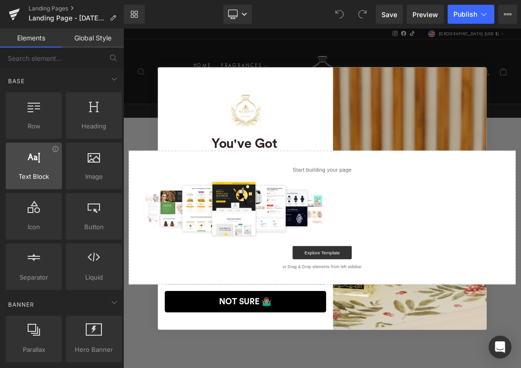
scroll to position [10, 0]
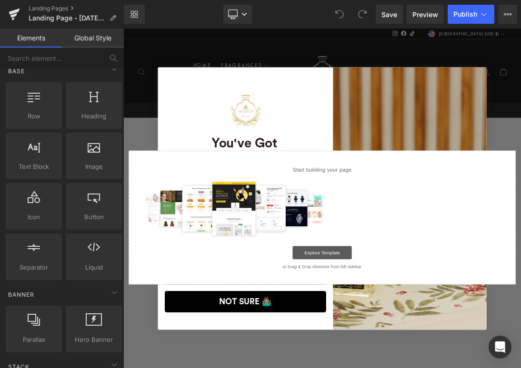
click at [438, 352] on link "Explore Template" at bounding box center [411, 353] width 86 height 19
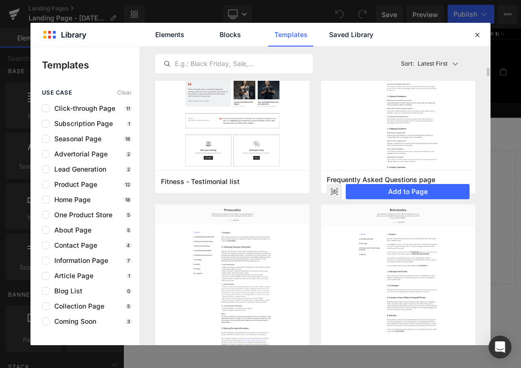
scroll to position [1413, 0]
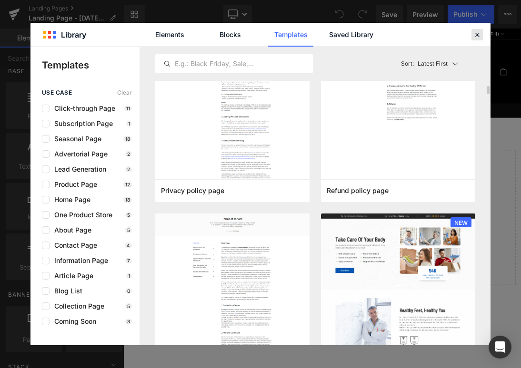
click at [481, 39] on icon at bounding box center [477, 34] width 9 height 9
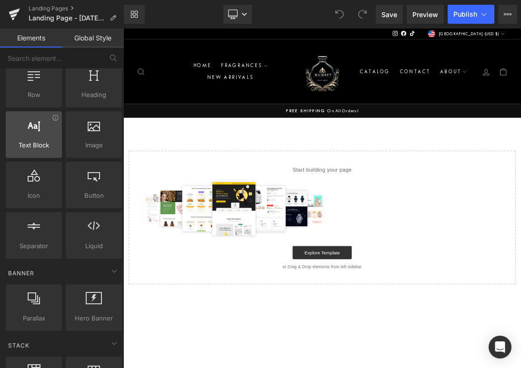
scroll to position [0, 0]
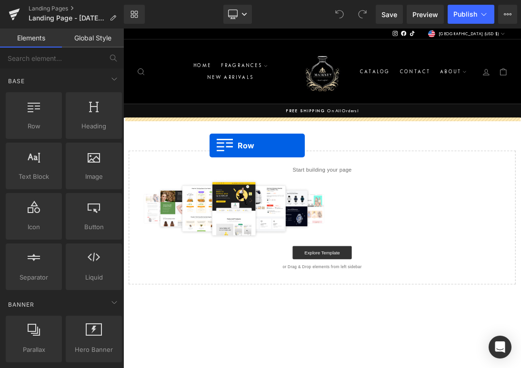
drag, startPoint x: 157, startPoint y: 151, endPoint x: 247, endPoint y: 198, distance: 100.7
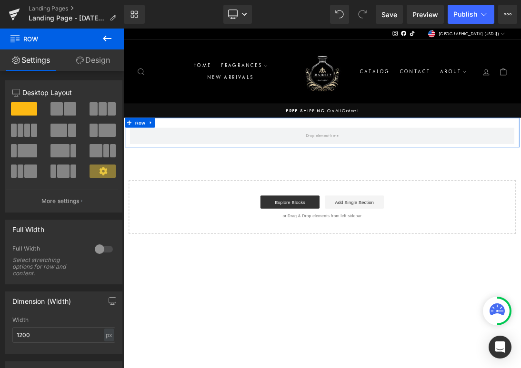
click at [83, 63] on link "Design" at bounding box center [93, 60] width 62 height 21
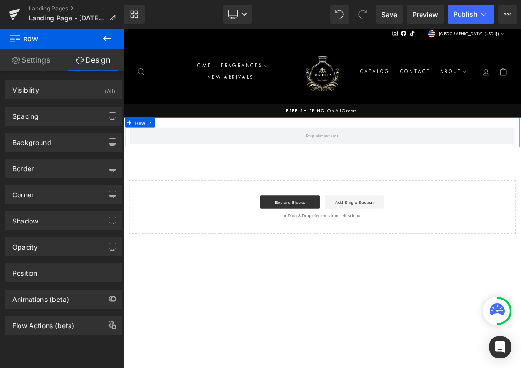
click at [49, 64] on link "Settings" at bounding box center [31, 60] width 62 height 21
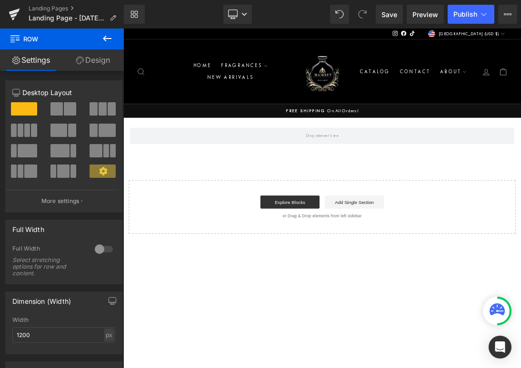
click at [106, 30] on button at bounding box center [106, 39] width 33 height 21
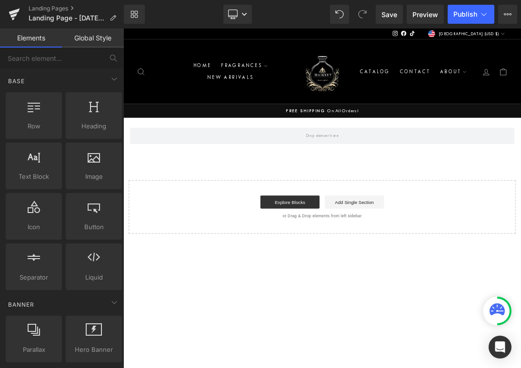
click at [109, 39] on link "Global Style" at bounding box center [93, 38] width 62 height 19
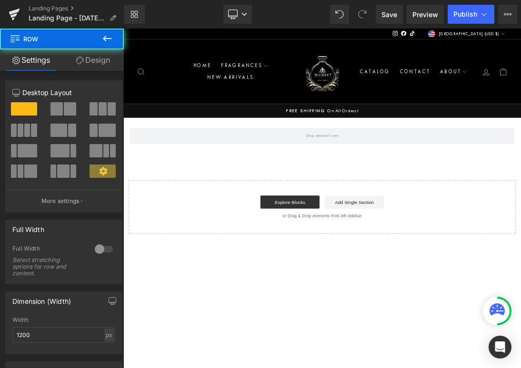
click at [186, 198] on div "Row" at bounding box center [411, 179] width 571 height 43
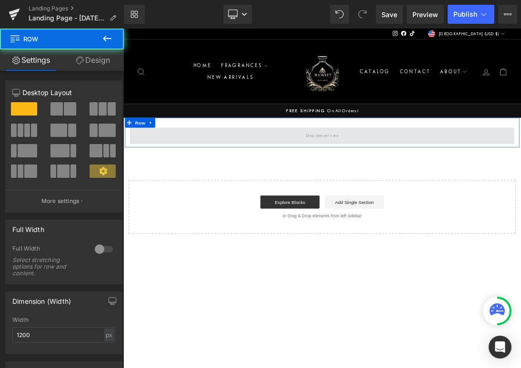
click at [196, 183] on span at bounding box center [411, 184] width 557 height 24
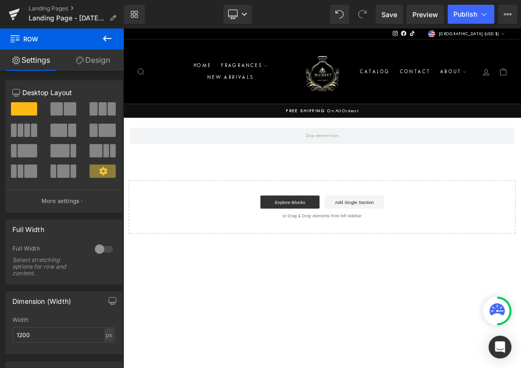
click at [185, 219] on div "Row Select your layout" at bounding box center [411, 242] width 576 height 169
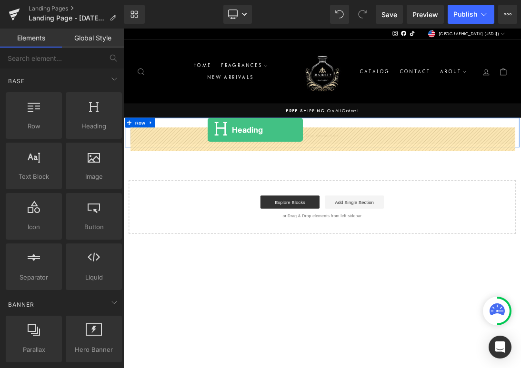
drag, startPoint x: 204, startPoint y: 156, endPoint x: 246, endPoint y: 183, distance: 49.7
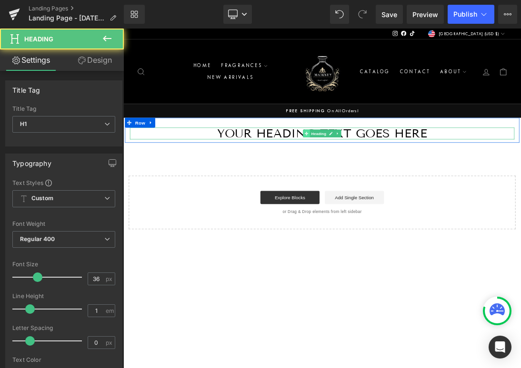
click at [388, 176] on span at bounding box center [389, 180] width 10 height 11
click at [520, 185] on h1 "Your heading text goes here" at bounding box center [411, 180] width 557 height 17
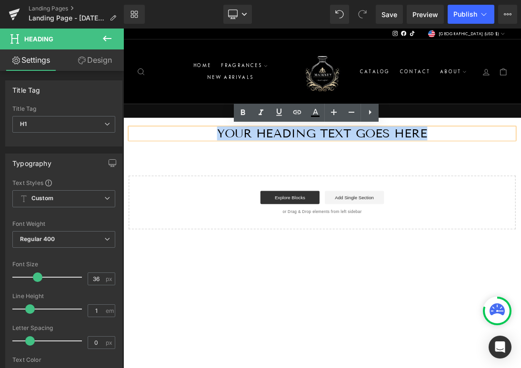
drag, startPoint x: 578, startPoint y: 180, endPoint x: 242, endPoint y: 167, distance: 336.4
click at [242, 167] on div "Your heading text goes here Heading Row" at bounding box center [411, 176] width 571 height 36
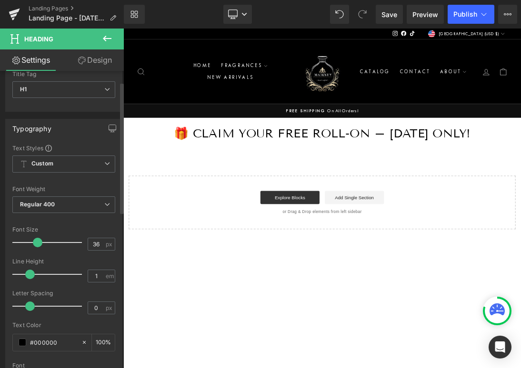
scroll to position [36, 0]
click at [190, 256] on div "Start building your page Explore Blocks Add Single Section or Drag & Drop eleme…" at bounding box center [411, 281] width 559 height 76
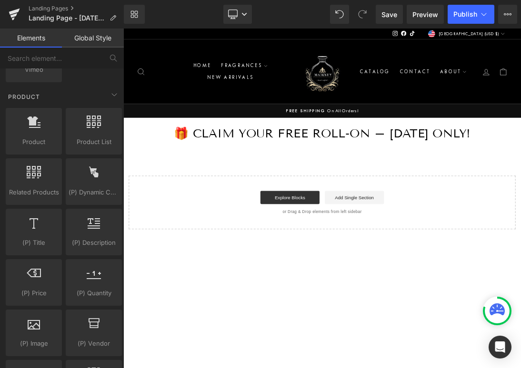
scroll to position [780, 0]
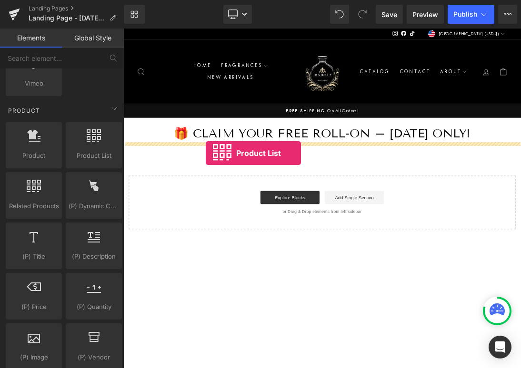
drag, startPoint x: 207, startPoint y: 179, endPoint x: 243, endPoint y: 209, distance: 46.7
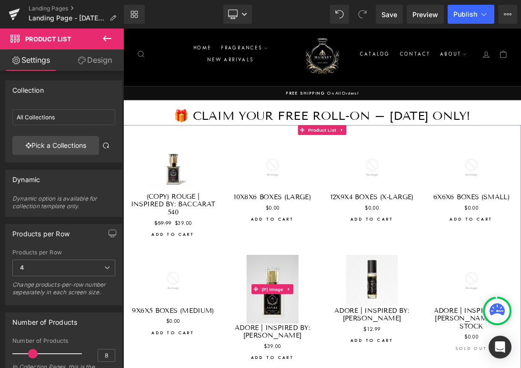
scroll to position [61, 0]
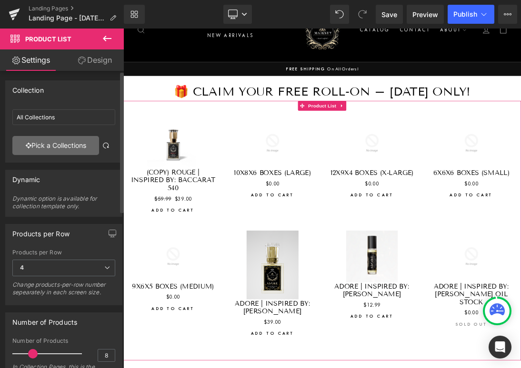
click at [64, 148] on link "Pick a Collections" at bounding box center [55, 145] width 87 height 19
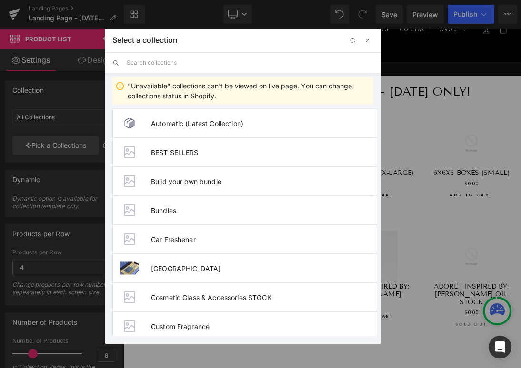
click at [176, 68] on input "text" at bounding box center [250, 62] width 247 height 21
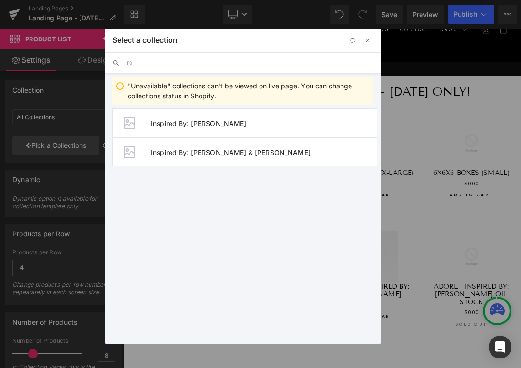
type input "r"
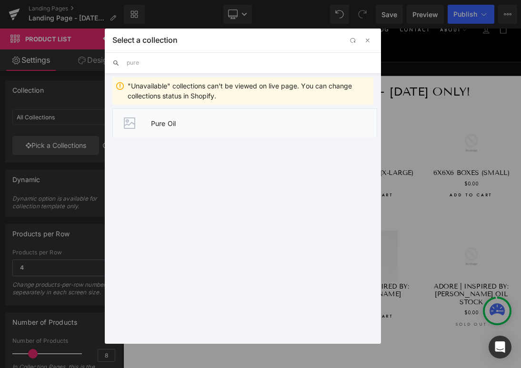
type input "pure"
click at [169, 112] on li "Pure Oil" at bounding box center [244, 123] width 265 height 29
type input "Pure Oil"
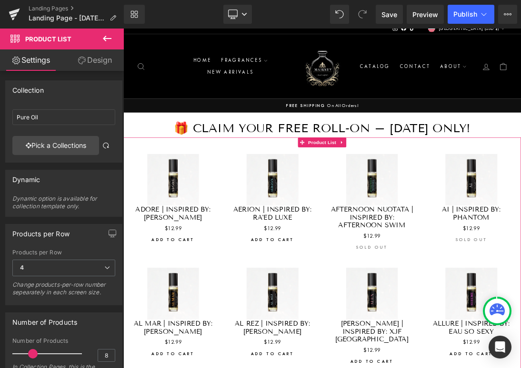
scroll to position [0, 0]
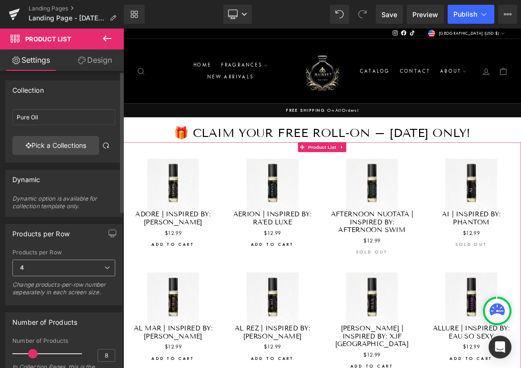
click at [57, 269] on span "4" at bounding box center [63, 268] width 103 height 17
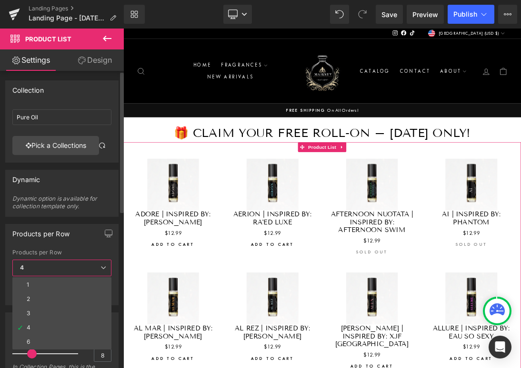
click at [57, 269] on span "4" at bounding box center [61, 268] width 99 height 17
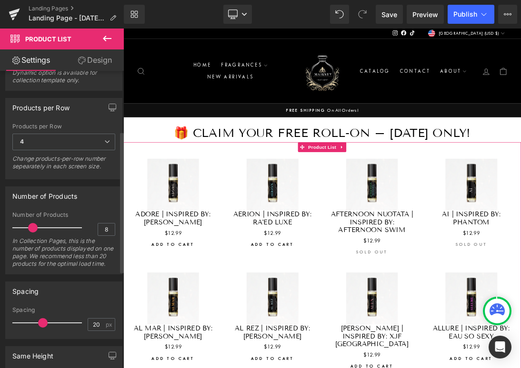
scroll to position [148, 0]
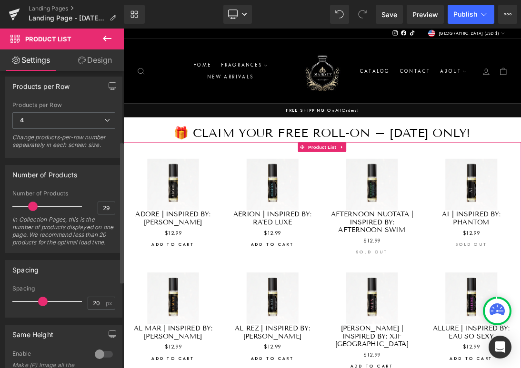
type input "30"
drag, startPoint x: 30, startPoint y: 209, endPoint x: 92, endPoint y: 209, distance: 61.9
click at [92, 209] on div "Number of Products 30 In Collection Pages, this is the number of products displ…" at bounding box center [63, 221] width 103 height 62
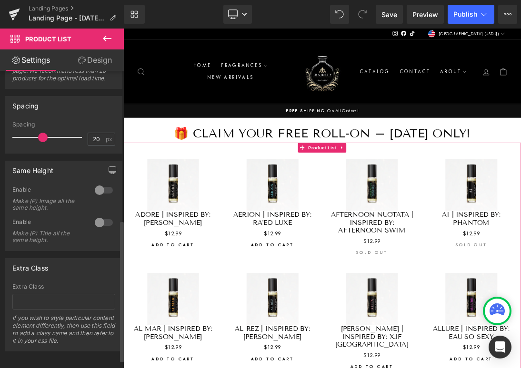
scroll to position [329, 0]
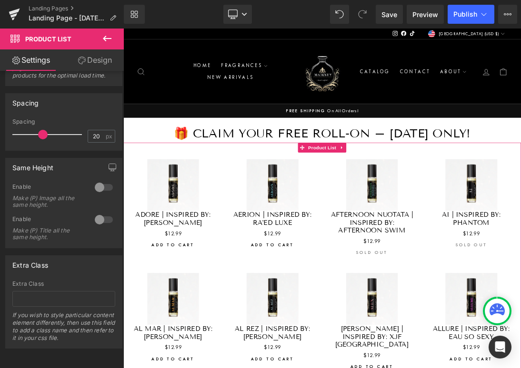
click at [91, 50] on link "Design" at bounding box center [95, 60] width 62 height 21
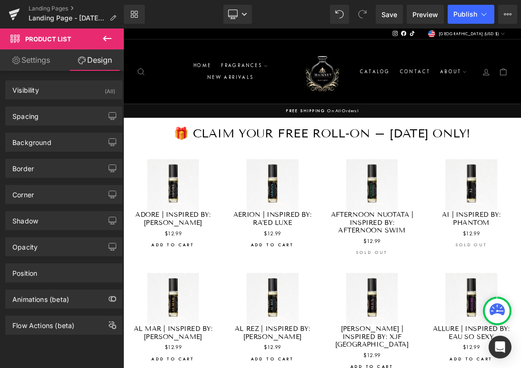
click at [99, 43] on button at bounding box center [106, 39] width 33 height 21
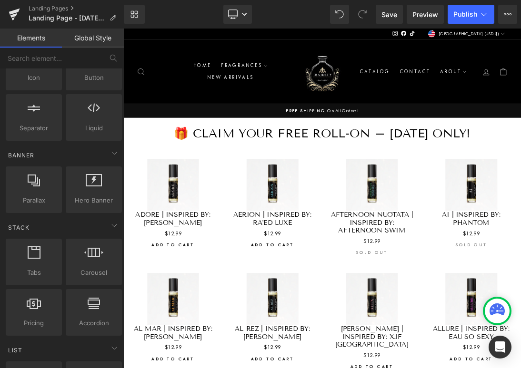
scroll to position [0, 0]
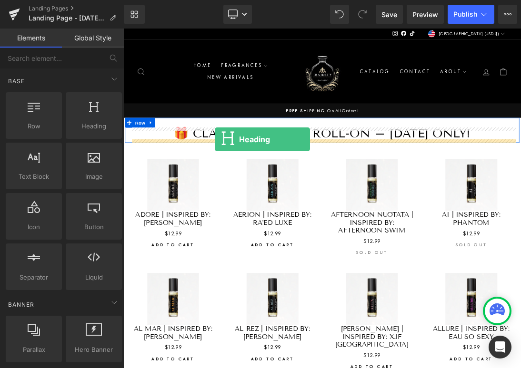
drag, startPoint x: 217, startPoint y: 153, endPoint x: 256, endPoint y: 189, distance: 53.2
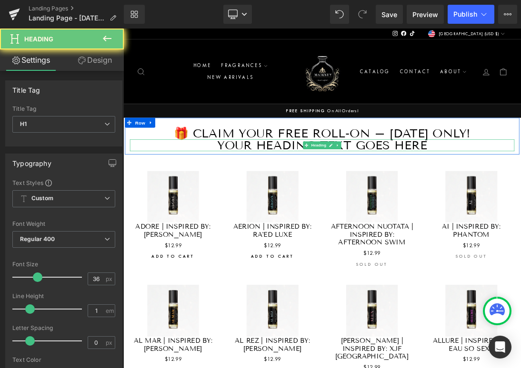
click at [299, 197] on h1 "Your heading text goes here" at bounding box center [411, 197] width 557 height 17
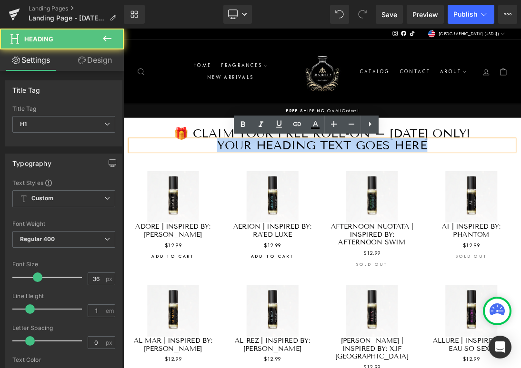
drag, startPoint x: 266, startPoint y: 203, endPoint x: 578, endPoint y: 200, distance: 311.9
click at [520, 200] on h1 "Your heading text goes here" at bounding box center [411, 197] width 557 height 17
paste div
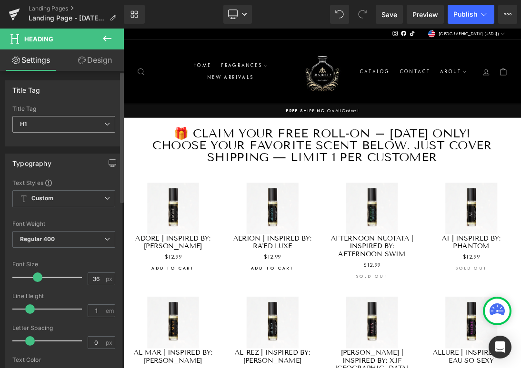
click at [59, 134] on div "H1 H1 H2 H3 H4 H5 H6" at bounding box center [63, 126] width 103 height 21
click at [59, 131] on span "H1" at bounding box center [63, 124] width 103 height 17
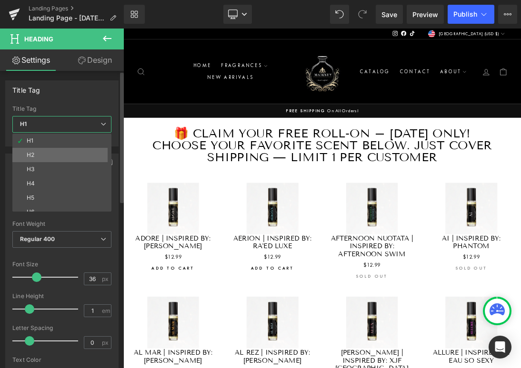
click at [51, 153] on li "H2" at bounding box center [63, 155] width 103 height 14
type input "30.6"
type input "100"
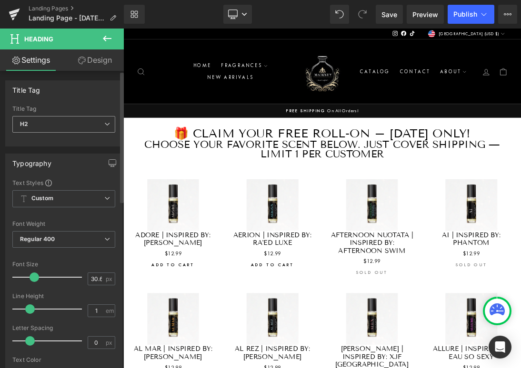
click at [57, 125] on span "H2" at bounding box center [63, 124] width 103 height 17
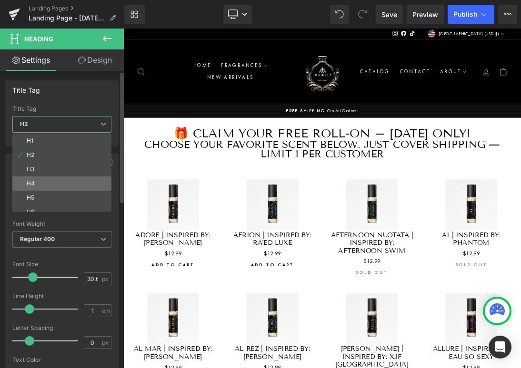
click at [38, 188] on li "H4" at bounding box center [63, 184] width 103 height 14
type input "14.4"
type input "1.4"
type input "4.32"
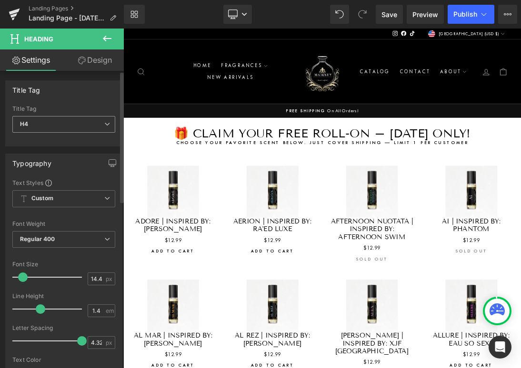
click at [56, 119] on span "H4" at bounding box center [63, 124] width 103 height 17
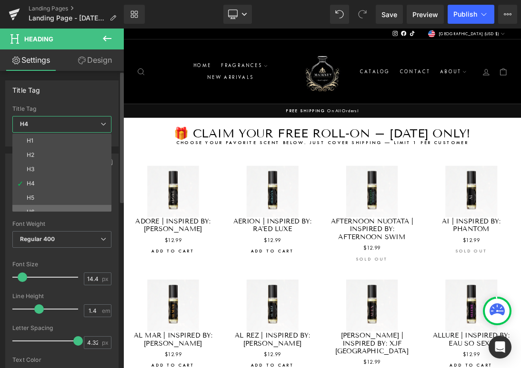
scroll to position [5, 0]
click at [41, 208] on li "H6" at bounding box center [63, 207] width 103 height 14
type input "100"
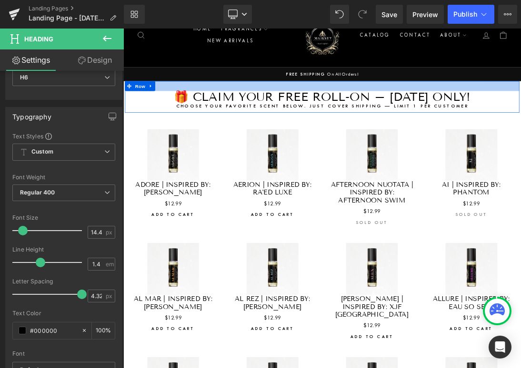
scroll to position [54, 0]
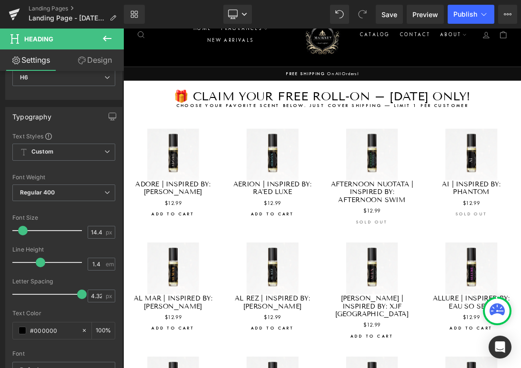
click at [278, 129] on h1 "🎁 CLAIM YOUR FREE ROLL-ON – [DATE] ONLY!" at bounding box center [411, 127] width 557 height 17
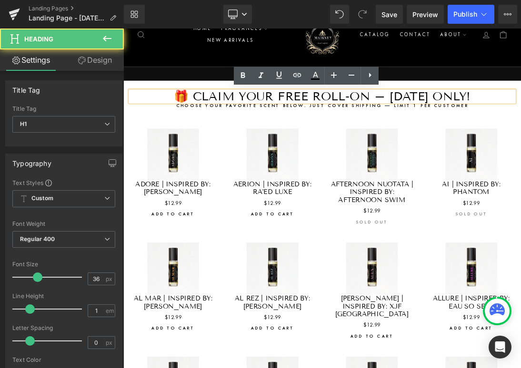
click at [278, 139] on h6 "Choose your favorite scent below. Just cover shipping — limit 1 per customer" at bounding box center [411, 141] width 557 height 10
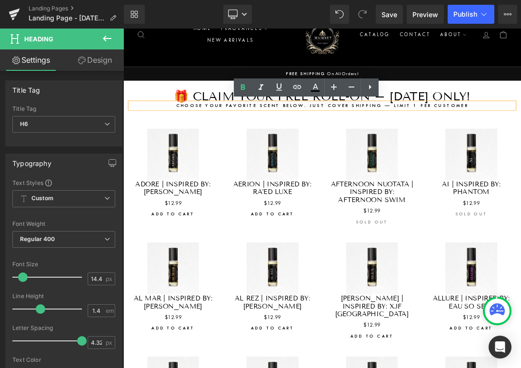
click at [155, 168] on div "Sale Off (P) Image Adore | Inspired By: [PERSON_NAME] (P) Title $0 $12.99 (P) P…" at bounding box center [195, 241] width 144 height 154
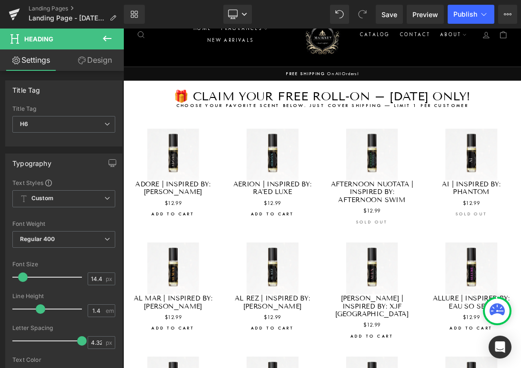
click at [190, 139] on h6 "Choose your favorite scent below. Just cover shipping — limit 1 per customer" at bounding box center [411, 141] width 557 height 10
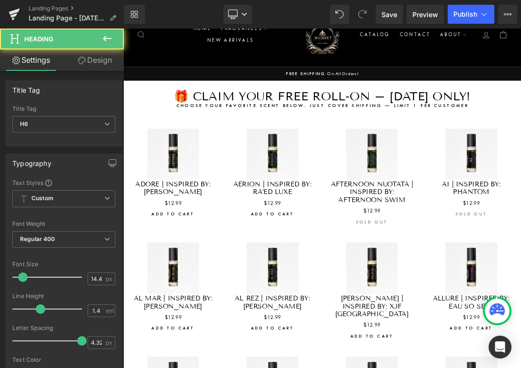
click at [89, 62] on link "Design" at bounding box center [95, 60] width 62 height 21
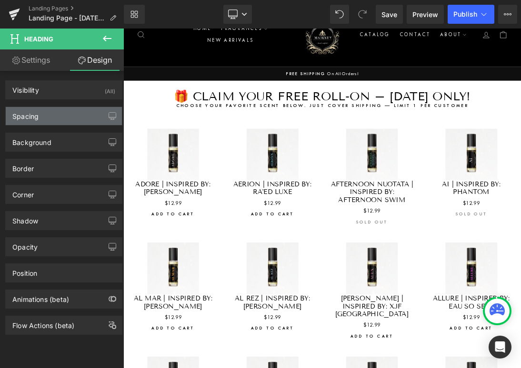
click at [61, 119] on div "Spacing" at bounding box center [64, 116] width 116 height 18
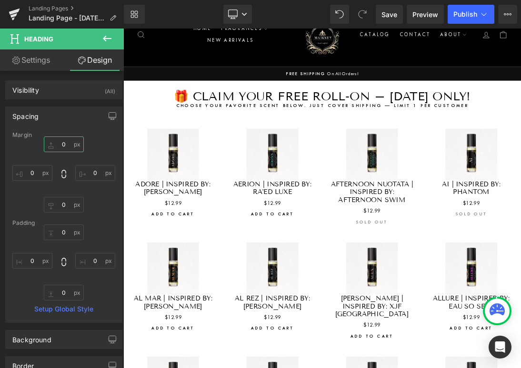
click at [64, 147] on input "0" at bounding box center [64, 145] width 40 height 16
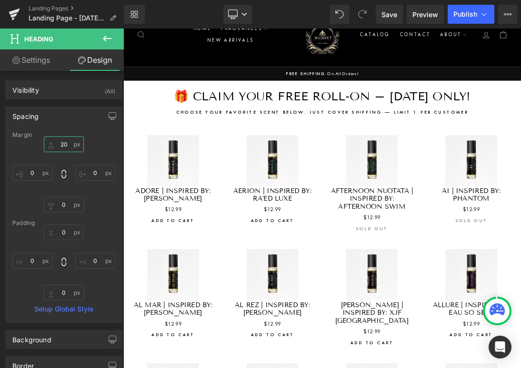
type input "2"
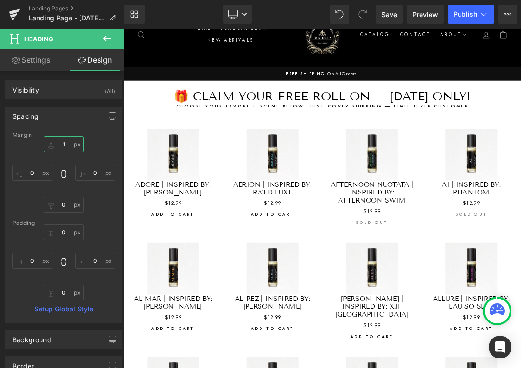
type input "15"
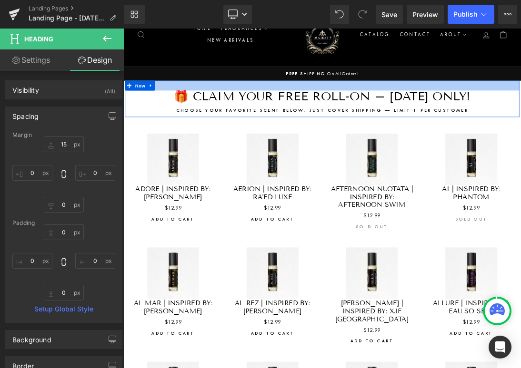
click at [185, 105] on div at bounding box center [411, 111] width 571 height 14
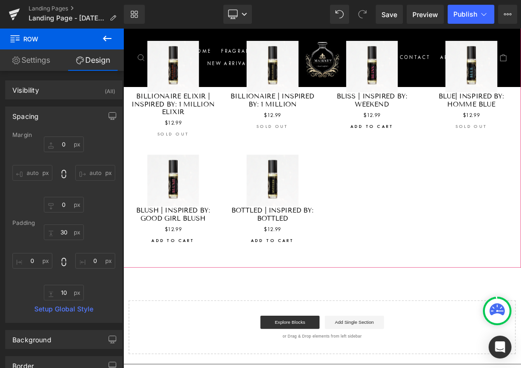
scroll to position [1168, 0]
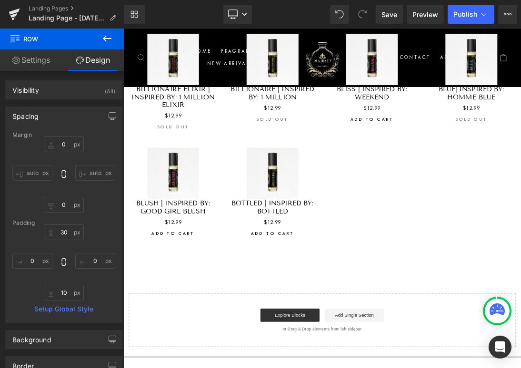
click at [42, 68] on link "Settings" at bounding box center [31, 60] width 62 height 21
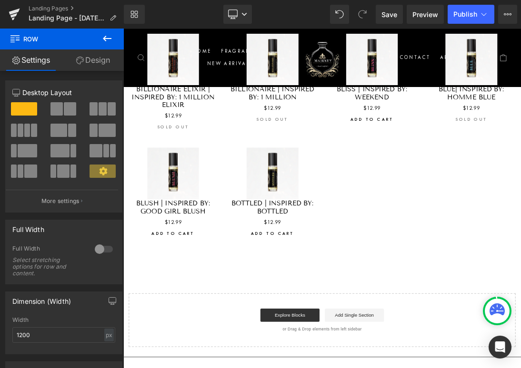
click at [103, 38] on icon at bounding box center [107, 39] width 9 height 6
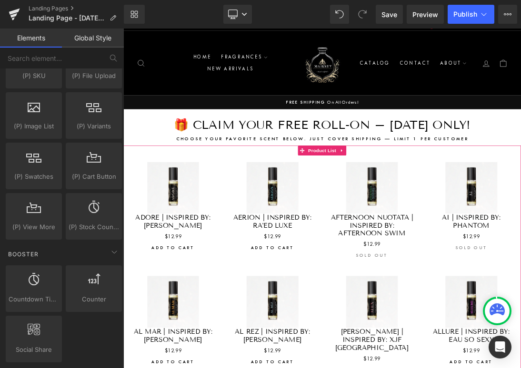
scroll to position [0, 0]
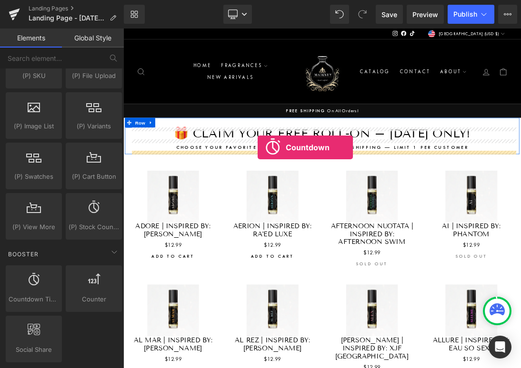
drag, startPoint x: 160, startPoint y: 314, endPoint x: 318, endPoint y: 201, distance: 194.1
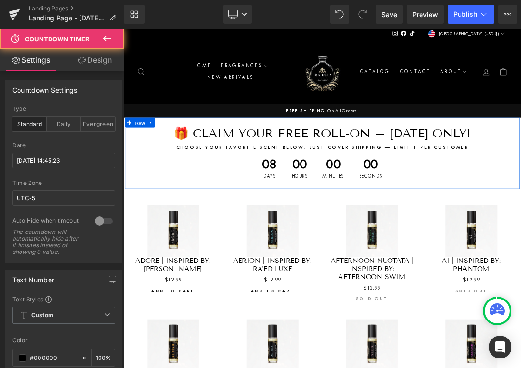
click at [372, 233] on span "00" at bounding box center [378, 228] width 23 height 24
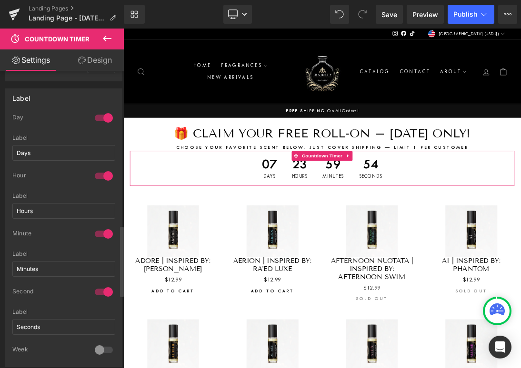
scroll to position [658, 0]
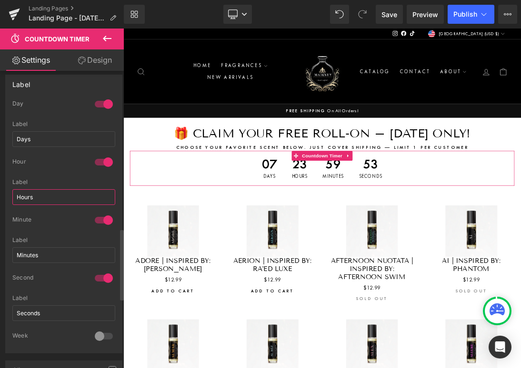
click at [57, 204] on input "Hours" at bounding box center [63, 197] width 103 height 16
click at [62, 179] on div "Hour" at bounding box center [63, 168] width 103 height 21
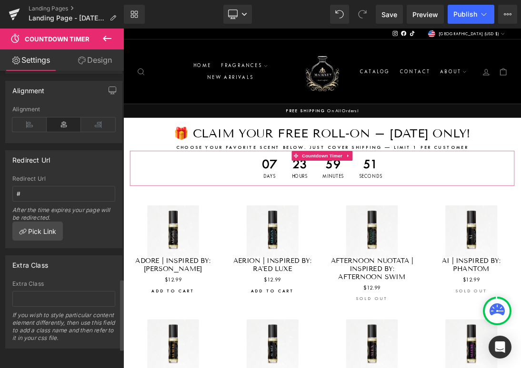
scroll to position [950, 0]
click at [67, 166] on div "Redirect Url # Redirect Url # After the time expires your page will be redirect…" at bounding box center [63, 199] width 117 height 98
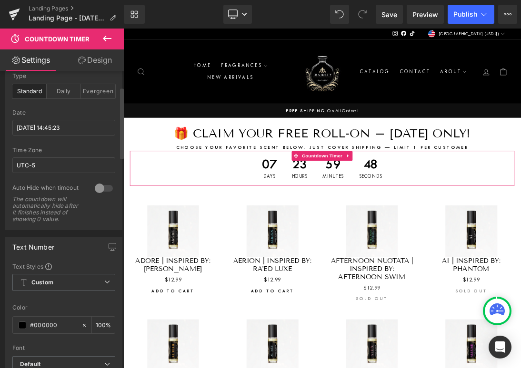
scroll to position [0, 0]
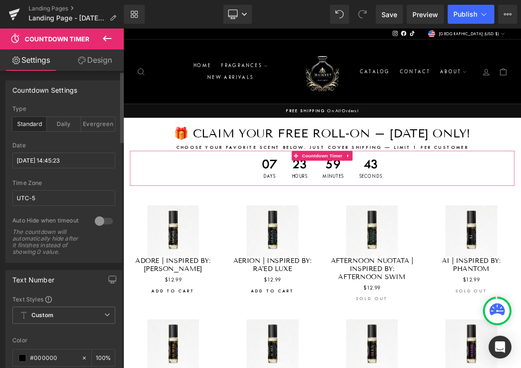
click at [93, 219] on div at bounding box center [103, 221] width 23 height 15
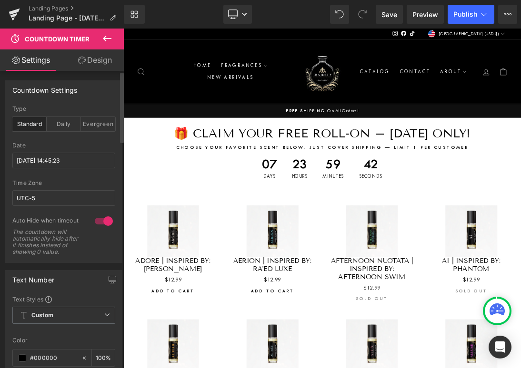
click at [98, 219] on div at bounding box center [103, 221] width 23 height 15
click at [65, 198] on input "UTC-5" at bounding box center [63, 198] width 103 height 16
click at [73, 178] on div at bounding box center [63, 176] width 103 height 6
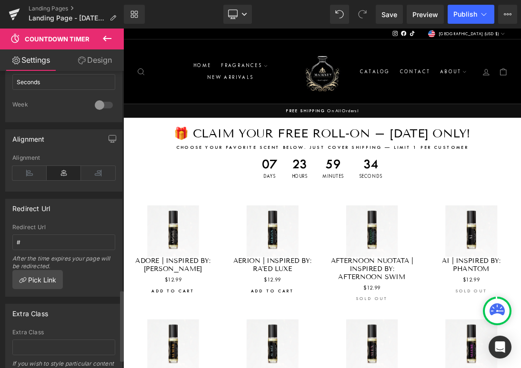
scroll to position [950, 0]
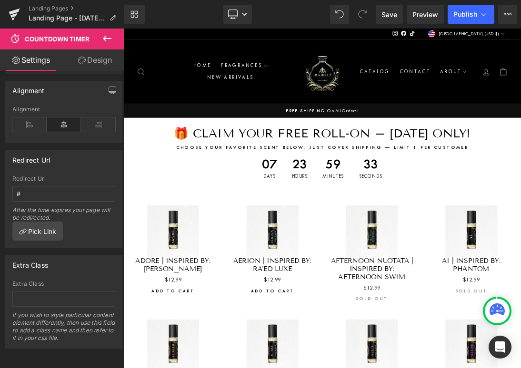
click at [86, 61] on link "Design" at bounding box center [95, 60] width 62 height 21
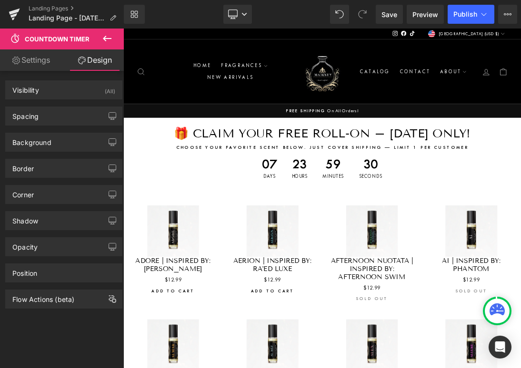
click at [35, 60] on link "Settings" at bounding box center [31, 60] width 62 height 21
type input "100"
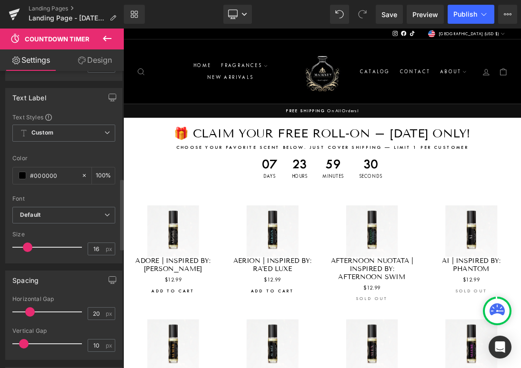
scroll to position [0, 0]
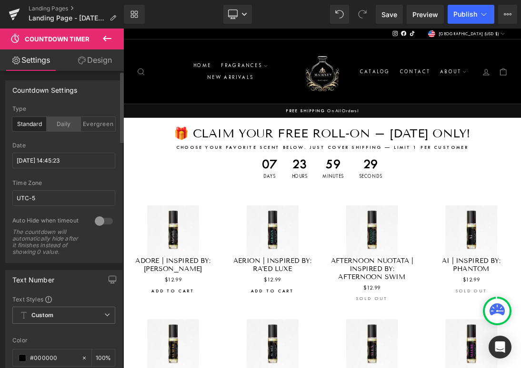
click at [49, 123] on div "Daily" at bounding box center [64, 124] width 34 height 14
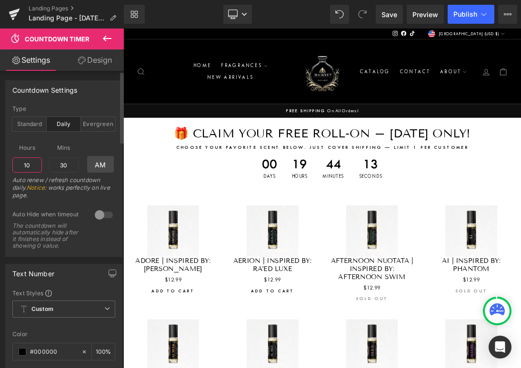
click at [34, 166] on input "10" at bounding box center [27, 165] width 30 height 15
click at [92, 124] on div "Evergreen" at bounding box center [98, 124] width 34 height 14
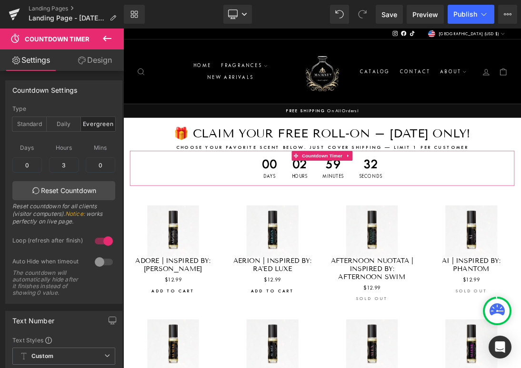
click at [109, 34] on icon at bounding box center [106, 38] width 11 height 11
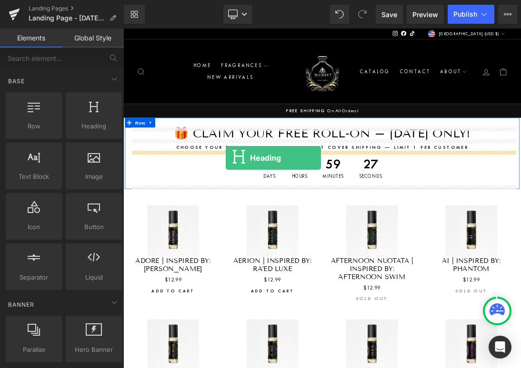
drag, startPoint x: 141, startPoint y: 205, endPoint x: 271, endPoint y: 216, distance: 130.5
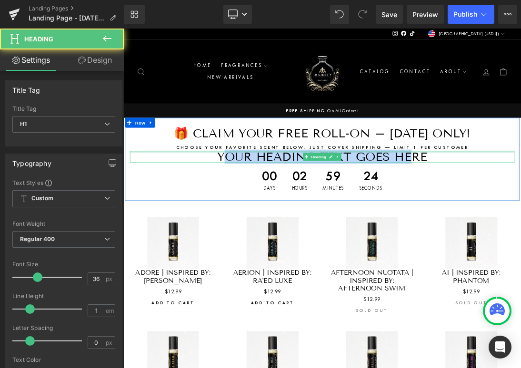
drag, startPoint x: 274, startPoint y: 213, endPoint x: 535, endPoint y: 208, distance: 261.4
click at [520, 208] on div "Your heading text goes here Heading" at bounding box center [411, 214] width 557 height 17
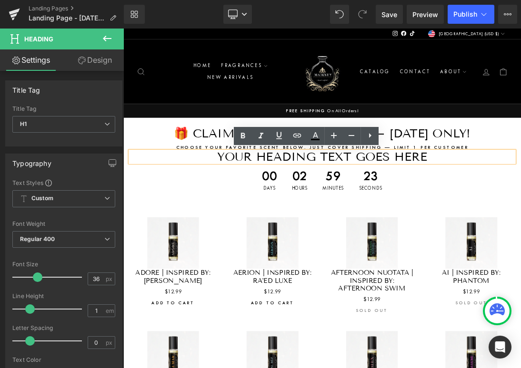
click at [520, 218] on h1 "Your heading text goes here" at bounding box center [411, 214] width 557 height 17
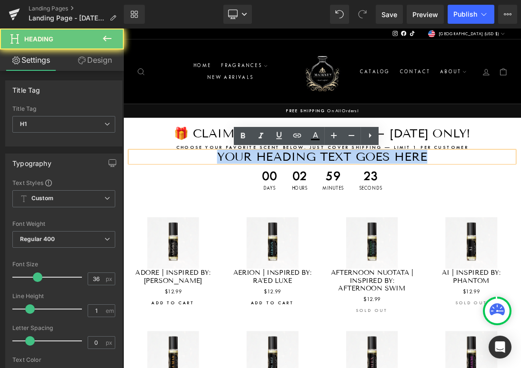
drag, startPoint x: 577, startPoint y: 217, endPoint x: 241, endPoint y: 216, distance: 336.6
click at [241, 216] on h1 "Your heading text goes here" at bounding box center [411, 214] width 557 height 17
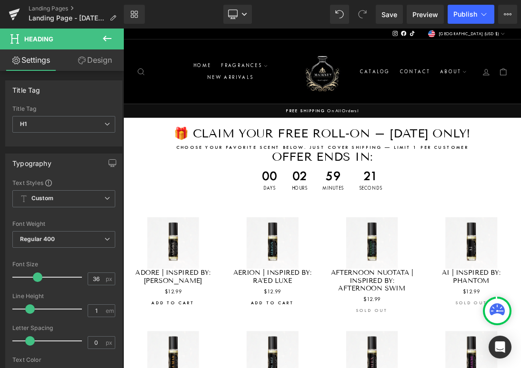
click at [94, 67] on link "Design" at bounding box center [95, 60] width 62 height 21
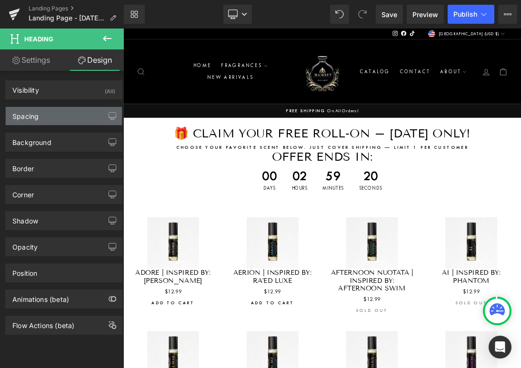
click at [52, 115] on div "Spacing" at bounding box center [64, 116] width 116 height 18
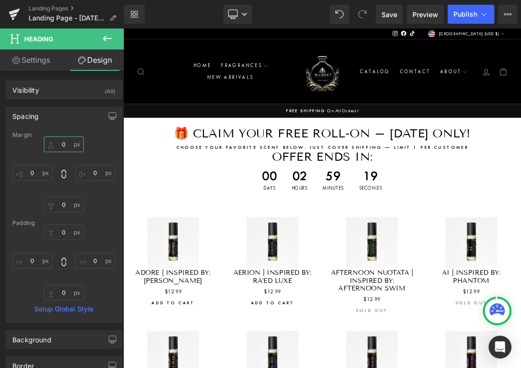
click at [64, 144] on input "0" at bounding box center [64, 145] width 40 height 16
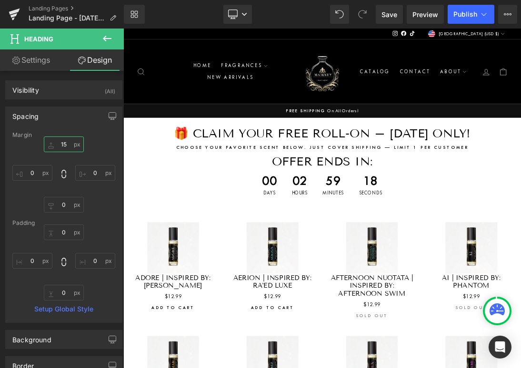
type input "15"
click at [100, 150] on div "15 15 0px 0 0px 0 0px 0" at bounding box center [63, 175] width 103 height 76
click at [364, 218] on h1 "Offer Ends In:" at bounding box center [411, 221] width 557 height 17
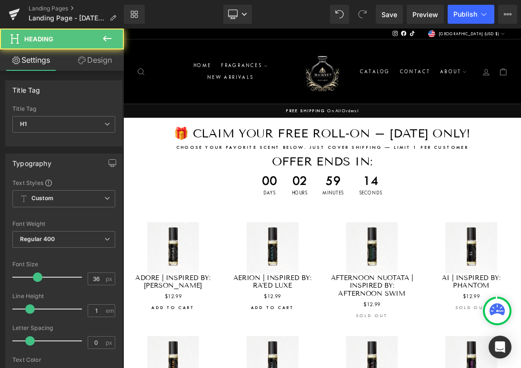
click at [93, 60] on link "Design" at bounding box center [95, 60] width 62 height 21
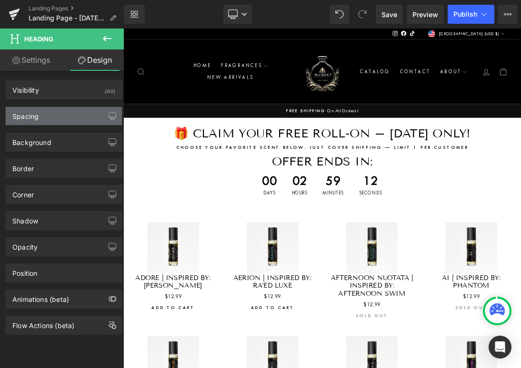
click at [73, 125] on div "Spacing" at bounding box center [64, 116] width 116 height 18
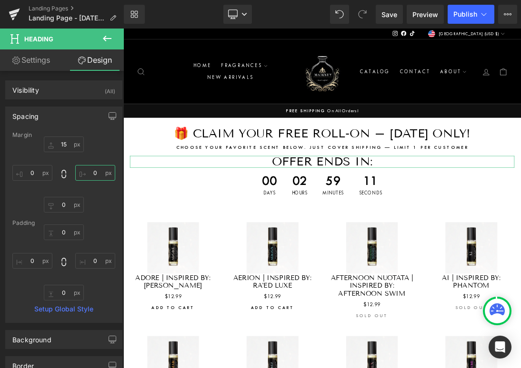
click at [101, 179] on input "0" at bounding box center [95, 173] width 40 height 16
type input "2"
type input "1"
type input "3"
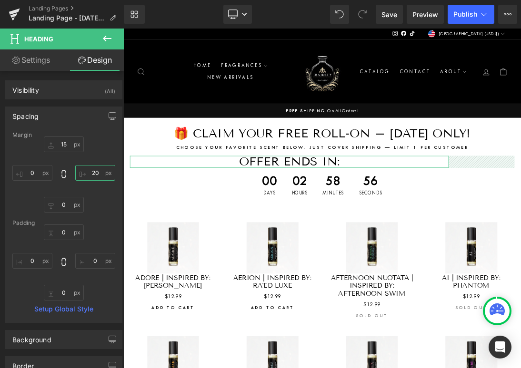
type input "2"
click at [260, 264] on div "00 Days 02 Hours 58 Minutes 55 Seconds" at bounding box center [411, 255] width 557 height 50
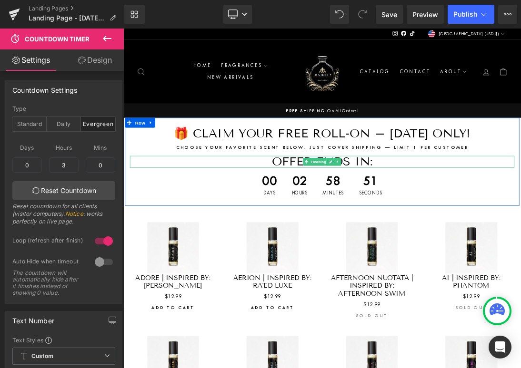
click at [454, 223] on h1 "Offer Ends In:" at bounding box center [411, 221] width 557 height 17
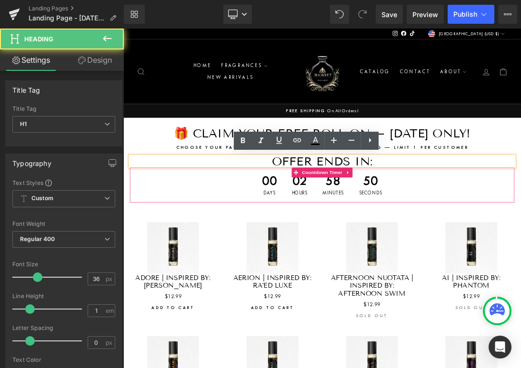
click at [519, 251] on div "00 Days 02 Hours 58 Minutes 50 Seconds" at bounding box center [411, 255] width 557 height 50
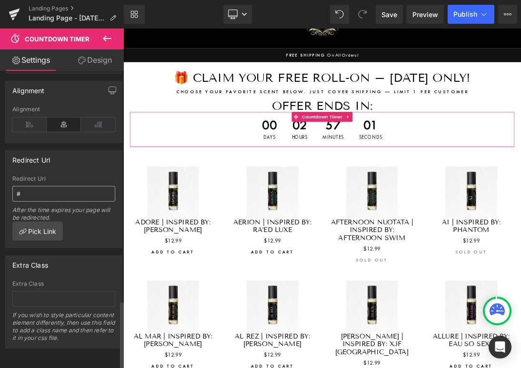
scroll to position [982, 0]
click at [41, 202] on input "#" at bounding box center [63, 194] width 103 height 16
click at [37, 237] on link "Pick Link" at bounding box center [37, 231] width 50 height 19
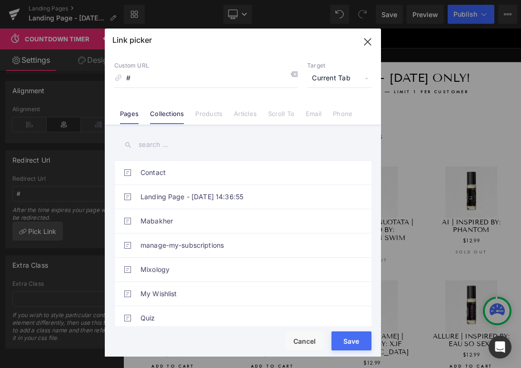
click at [165, 114] on link "Collections" at bounding box center [167, 117] width 34 height 14
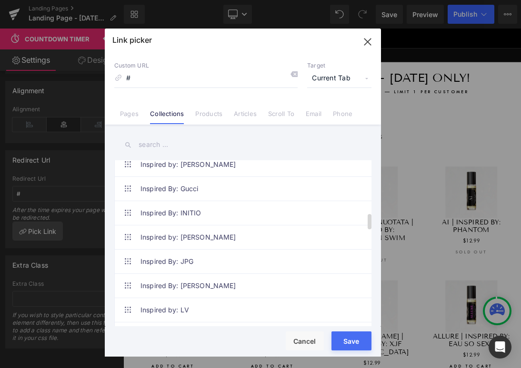
scroll to position [611, 0]
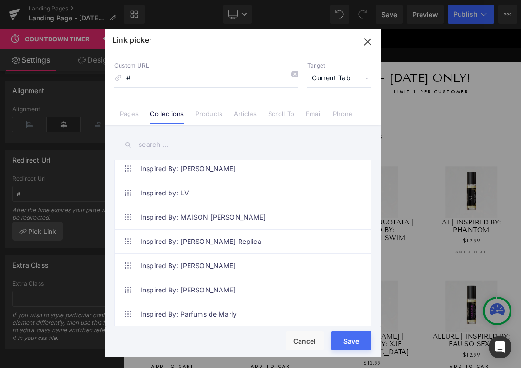
click at [164, 150] on input "text" at bounding box center [242, 144] width 257 height 21
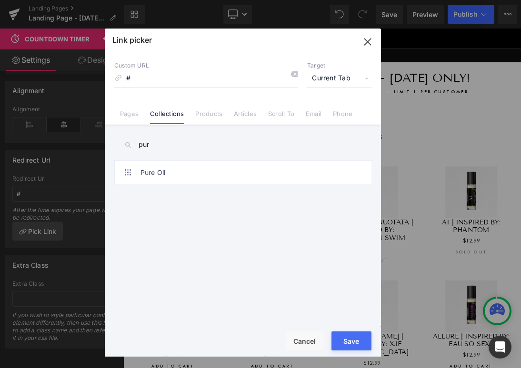
scroll to position [0, 0]
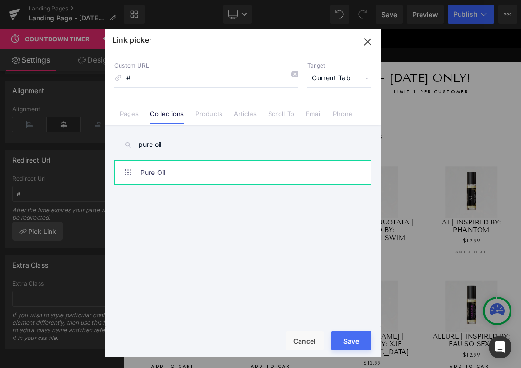
type input "pure oil"
click at [183, 171] on link "Pure Oil" at bounding box center [244, 173] width 209 height 24
type input "/collections/pure-oil"
click at [336, 337] on button "Save" at bounding box center [351, 341] width 40 height 19
type input "/collections/pure-oil"
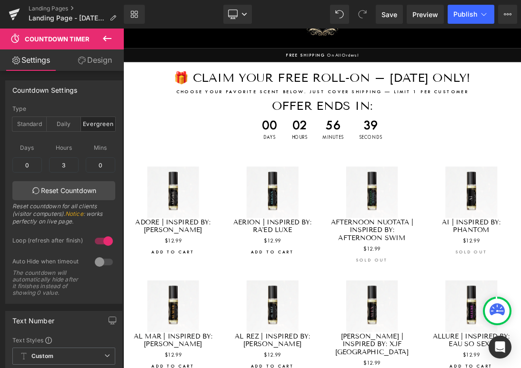
click at [108, 43] on icon at bounding box center [106, 38] width 11 height 11
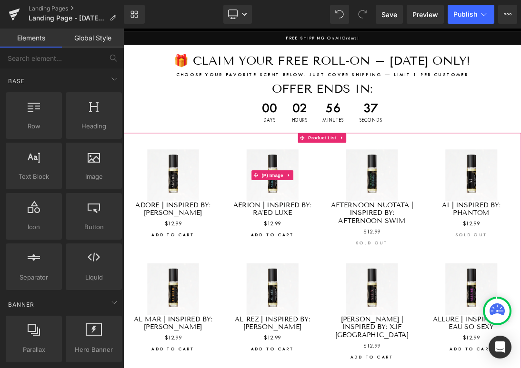
scroll to position [130, 0]
